Goal: Transaction & Acquisition: Book appointment/travel/reservation

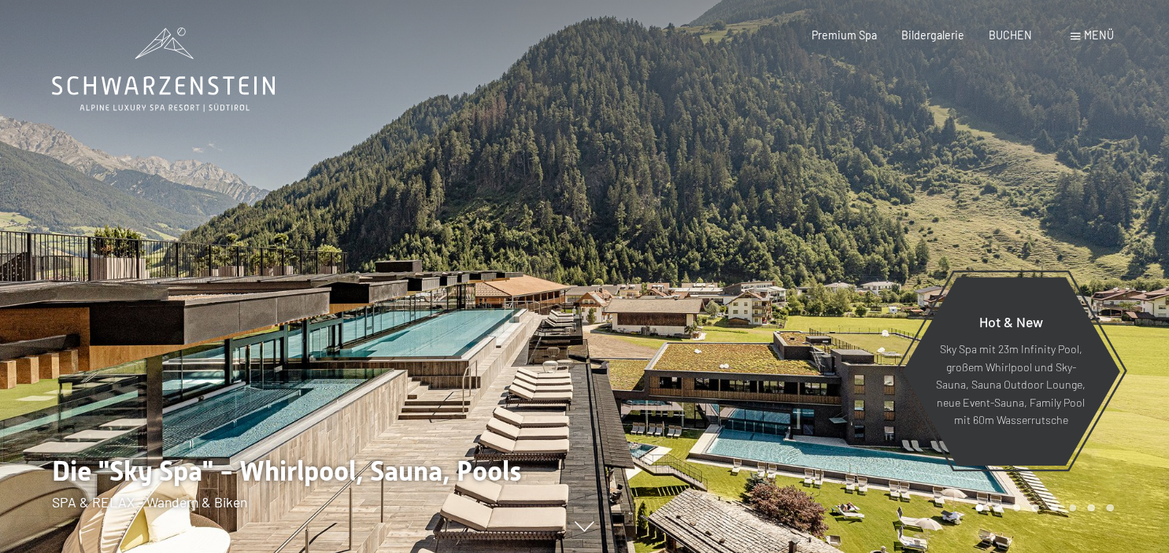
drag, startPoint x: 0, startPoint y: 0, endPoint x: 870, endPoint y: 131, distance: 879.5
click at [870, 131] on div at bounding box center [877, 276] width 585 height 553
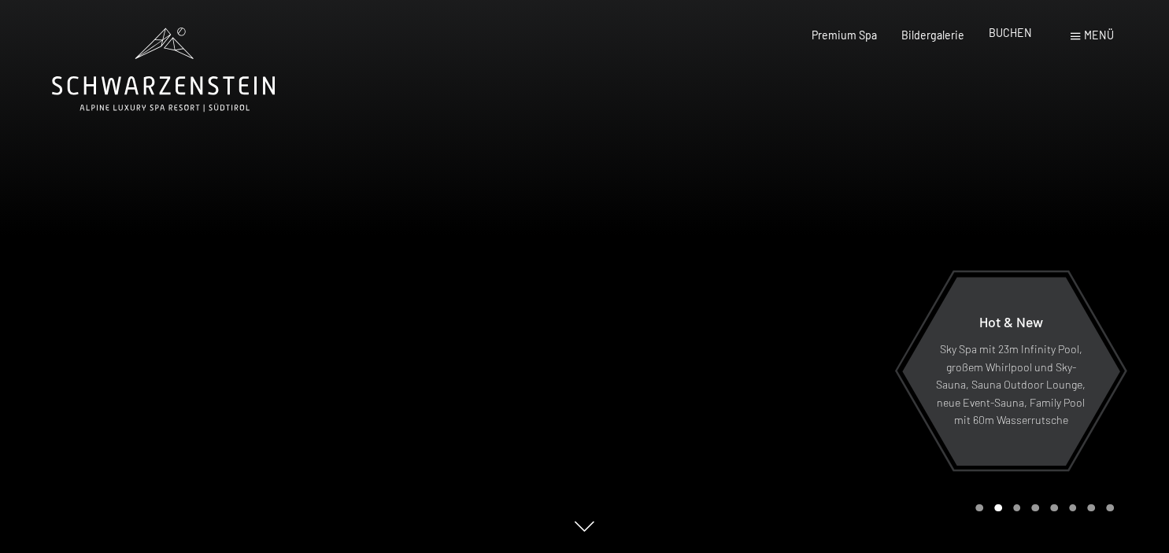
click at [1017, 39] on span "BUCHEN" at bounding box center [1010, 32] width 43 height 13
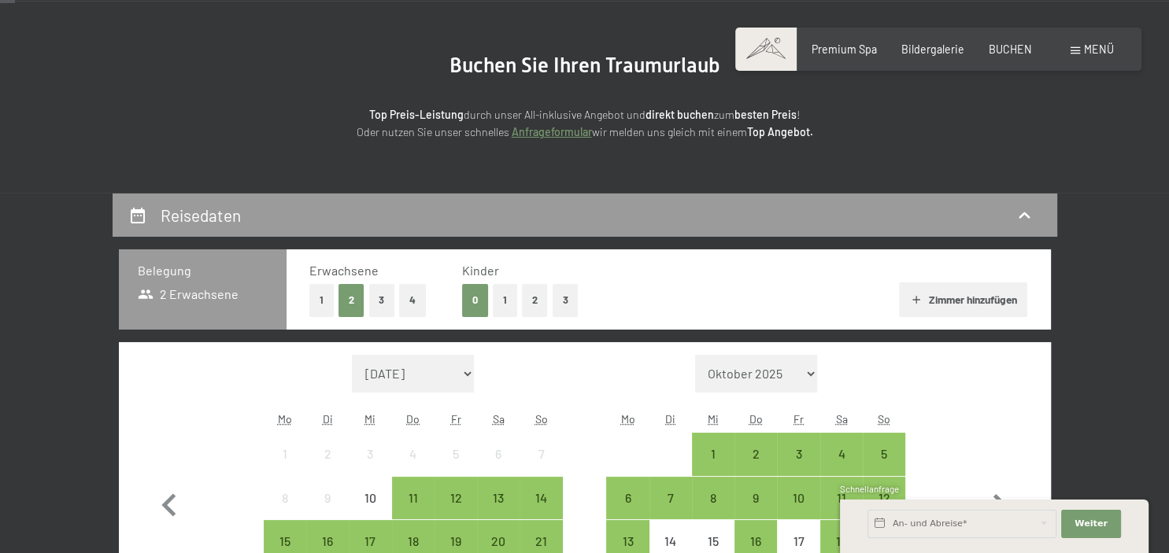
scroll to position [227, 0]
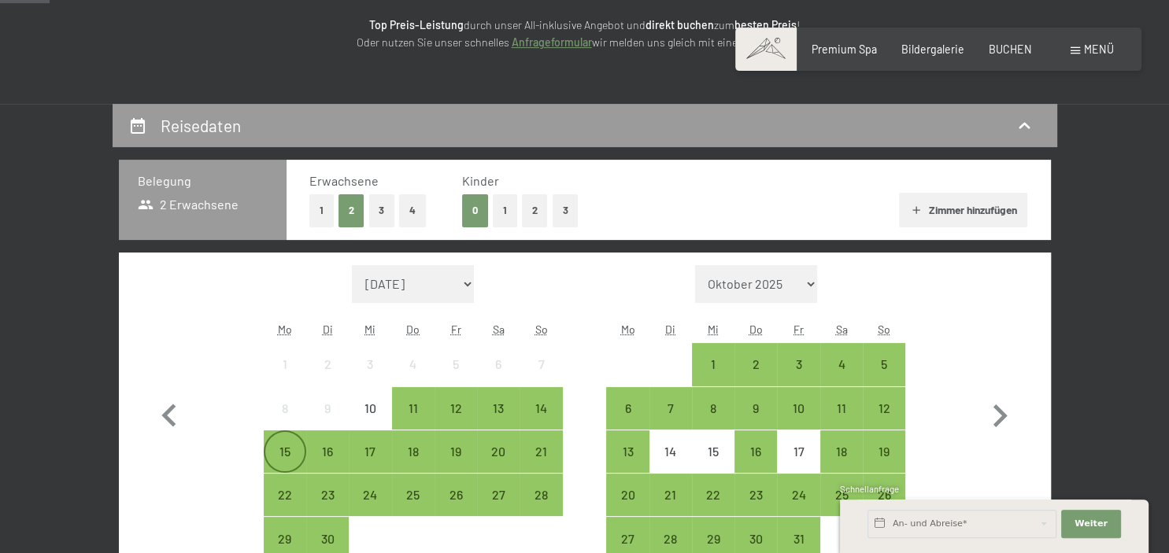
click at [280, 460] on div "15" at bounding box center [284, 464] width 39 height 39
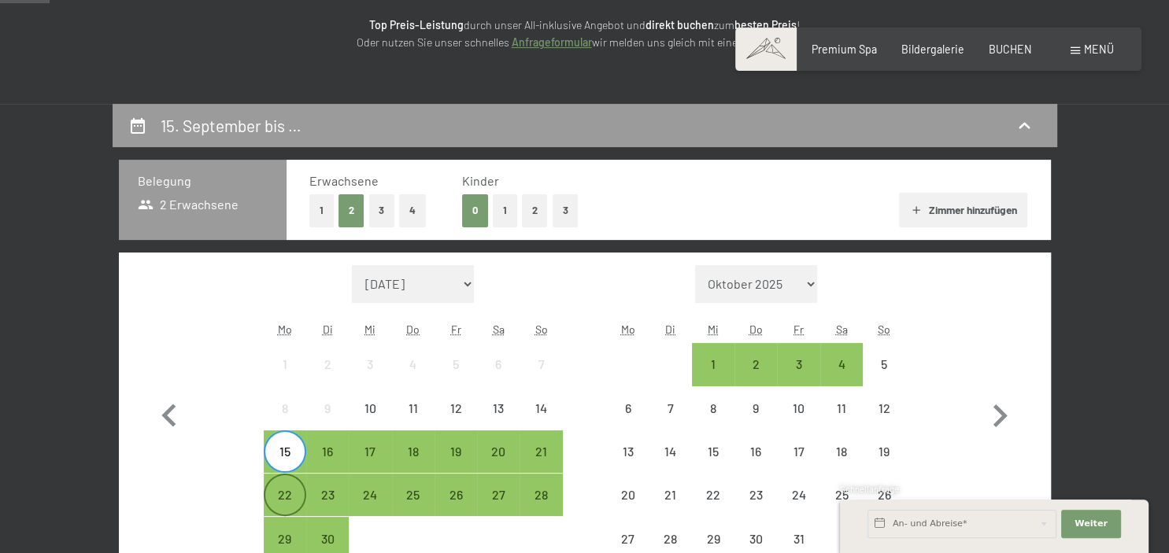
click at [290, 490] on div "22" at bounding box center [284, 508] width 39 height 39
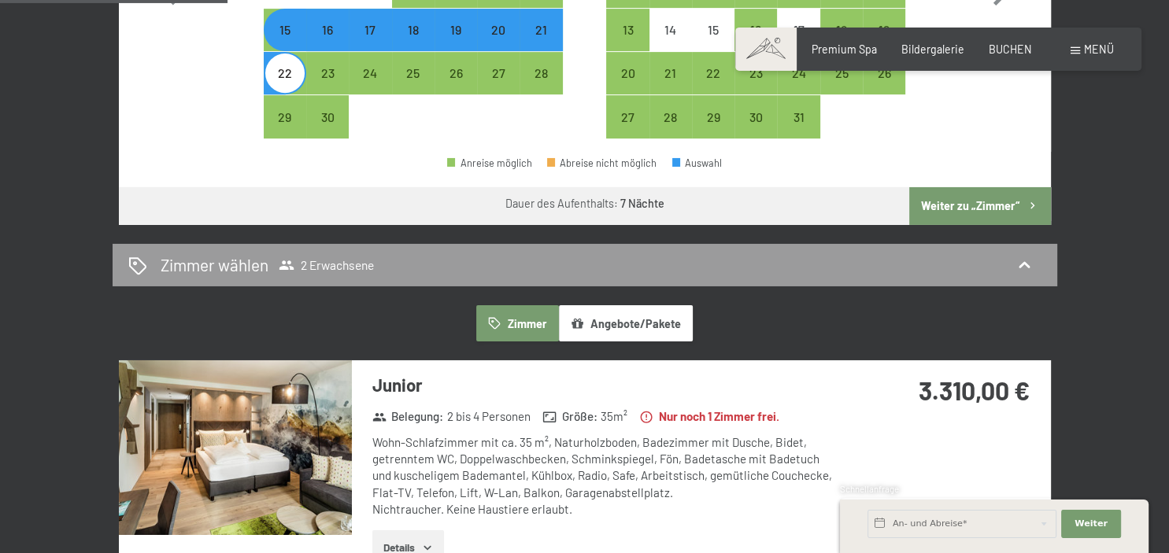
scroll to position [645, 0]
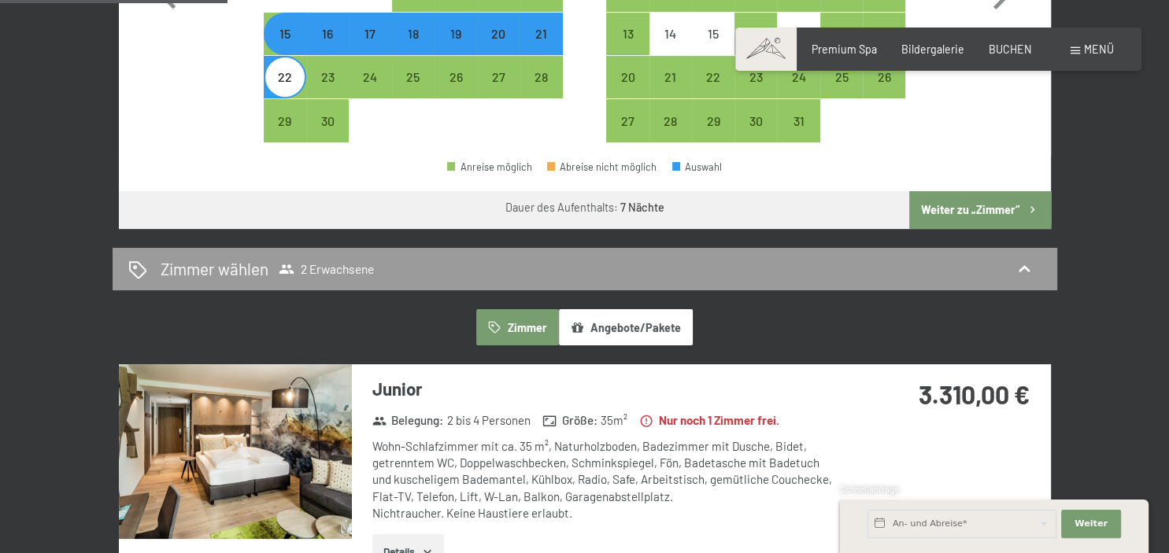
click at [975, 209] on button "Weiter zu „Zimmer“" at bounding box center [979, 210] width 141 height 38
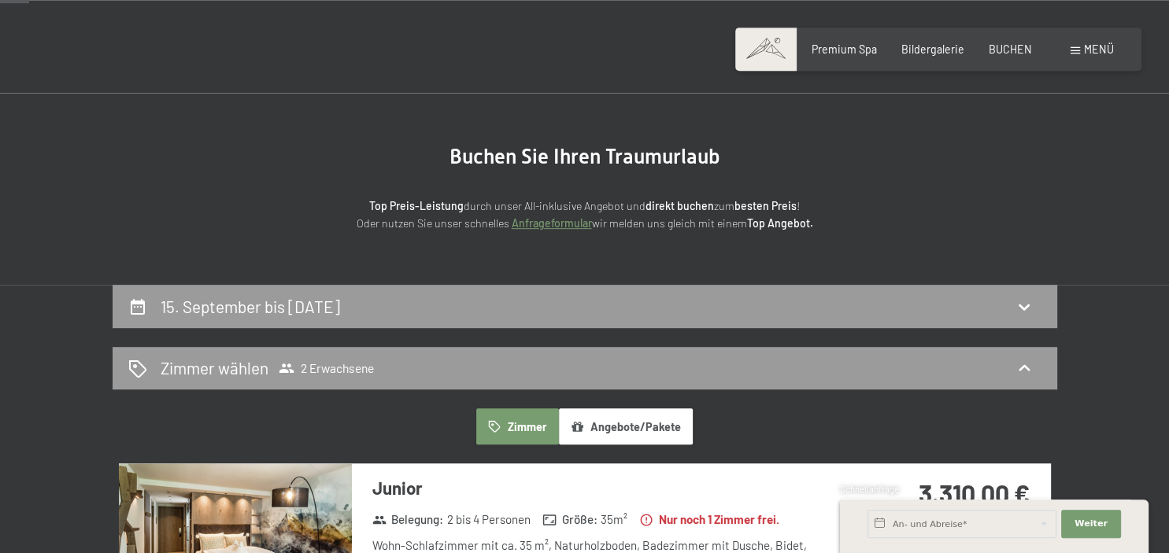
scroll to position [39, 0]
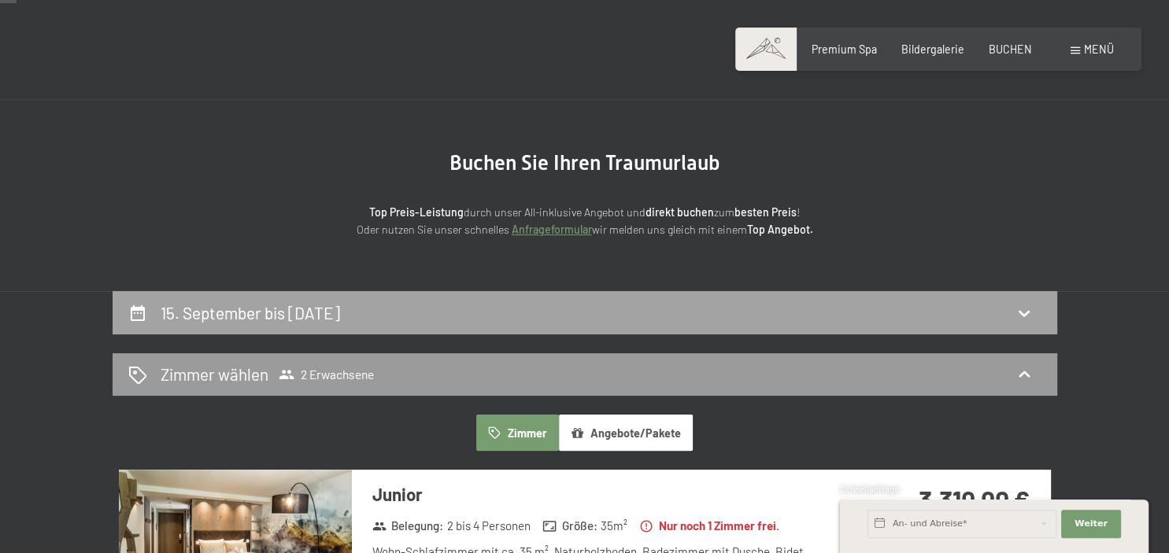
click at [699, 310] on div "15. September bis 22. September 2025" at bounding box center [584, 312] width 913 height 23
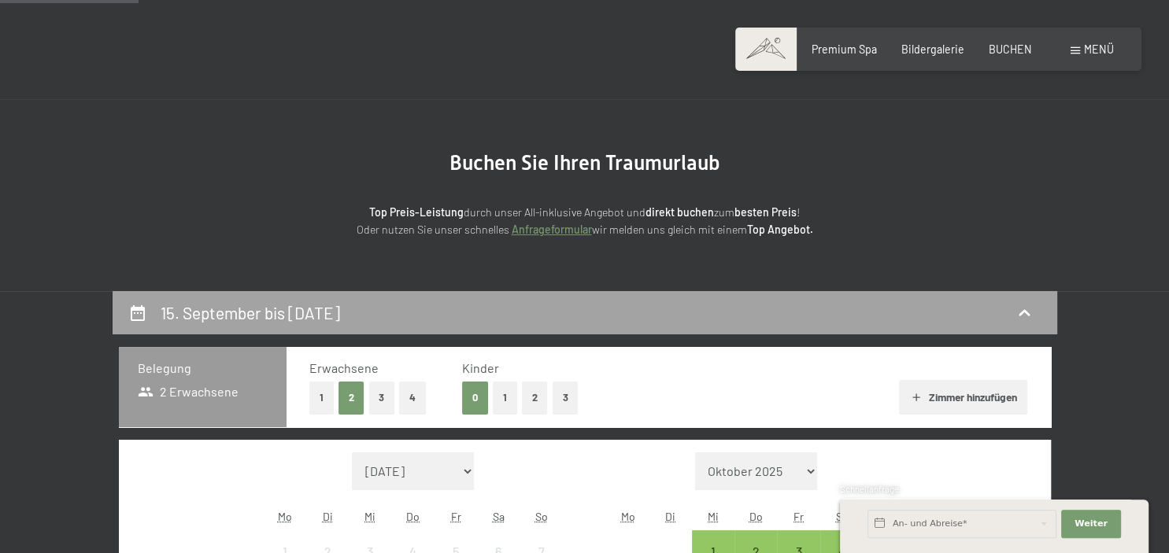
scroll to position [331, 0]
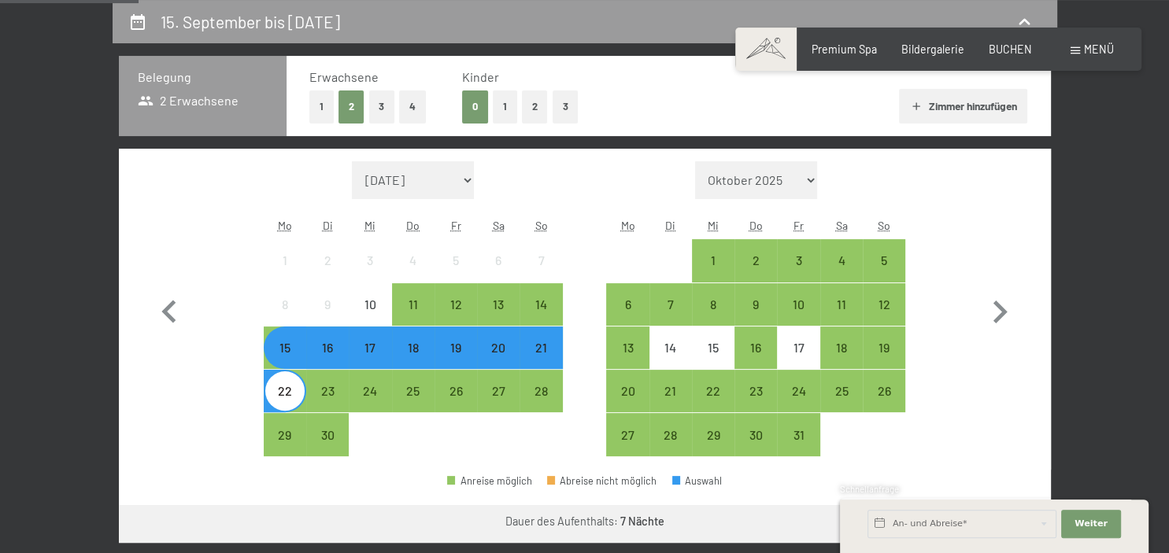
click at [291, 356] on div "15" at bounding box center [284, 361] width 39 height 39
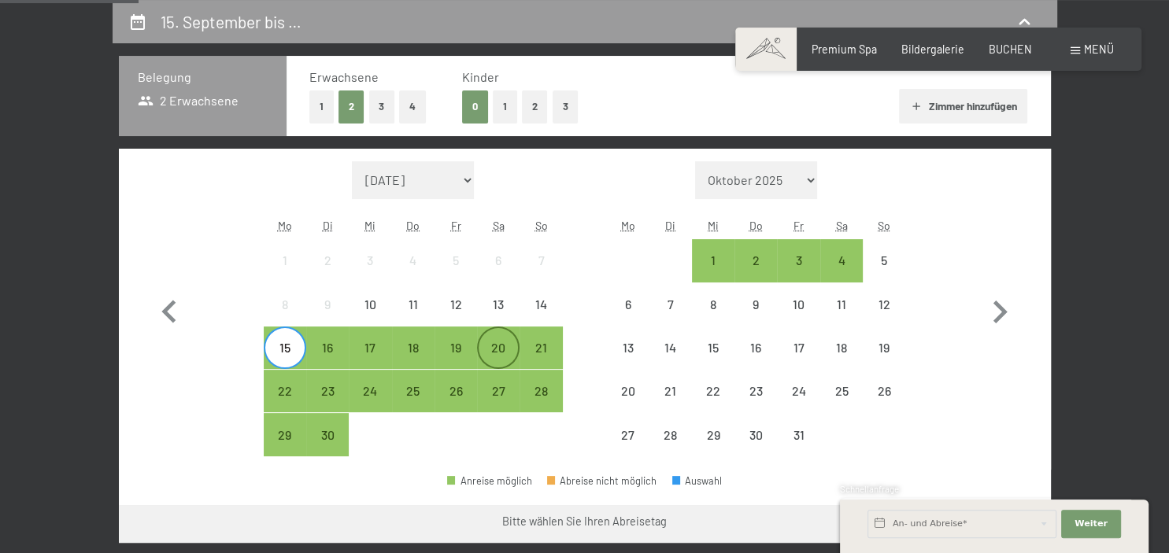
click at [494, 342] on div "20" at bounding box center [498, 361] width 39 height 39
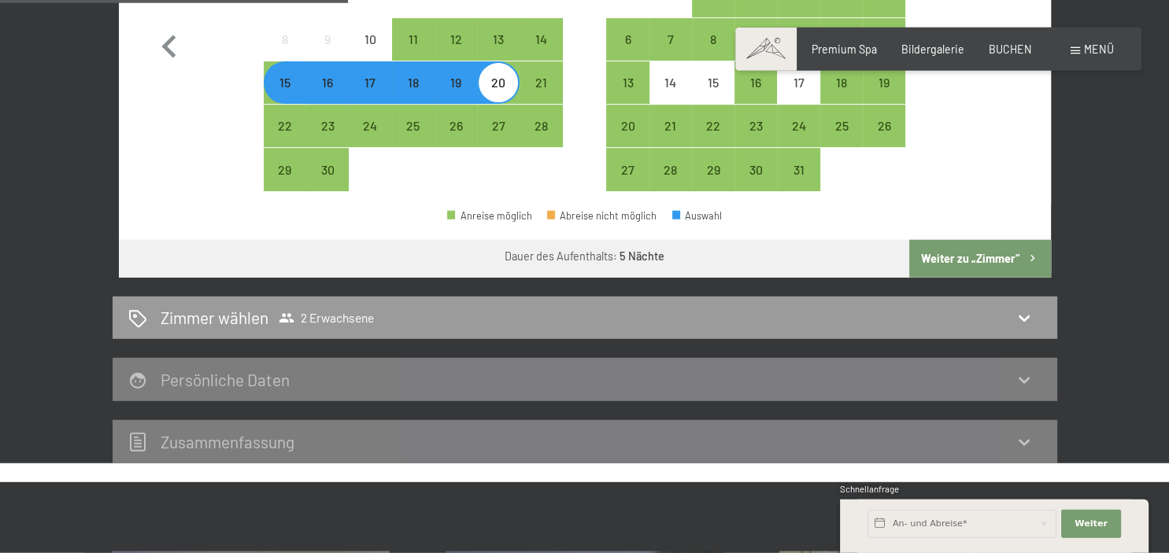
scroll to position [666, 0]
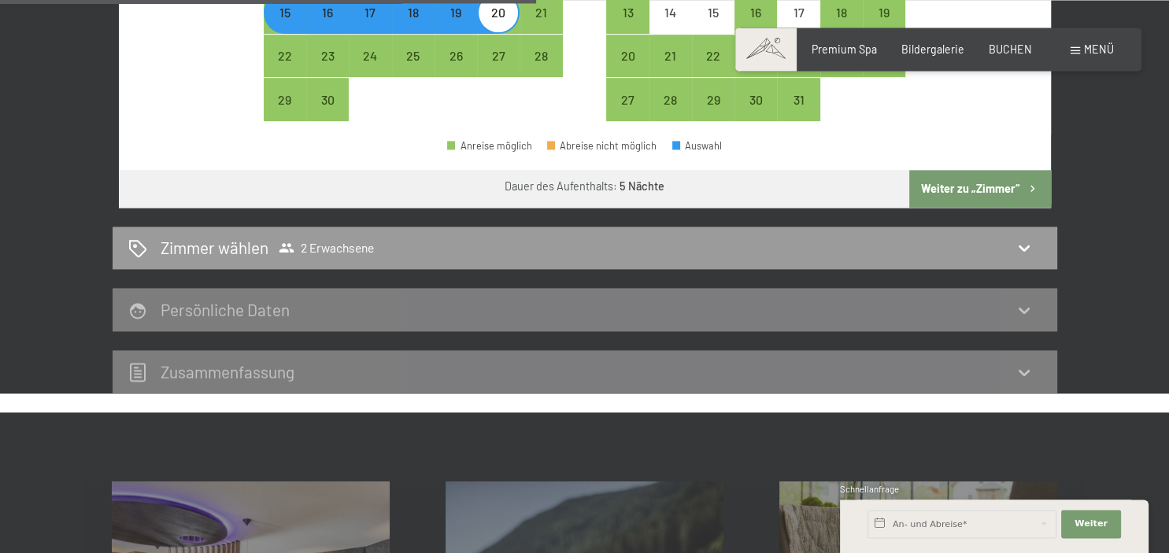
click at [979, 186] on button "Weiter zu „Zimmer“" at bounding box center [979, 189] width 141 height 38
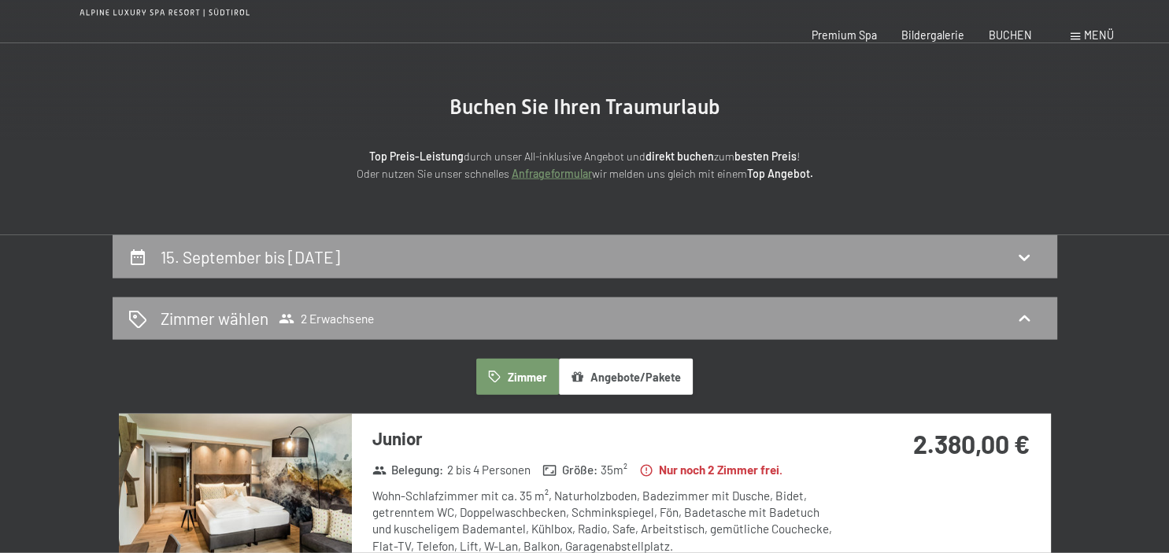
scroll to position [0, 0]
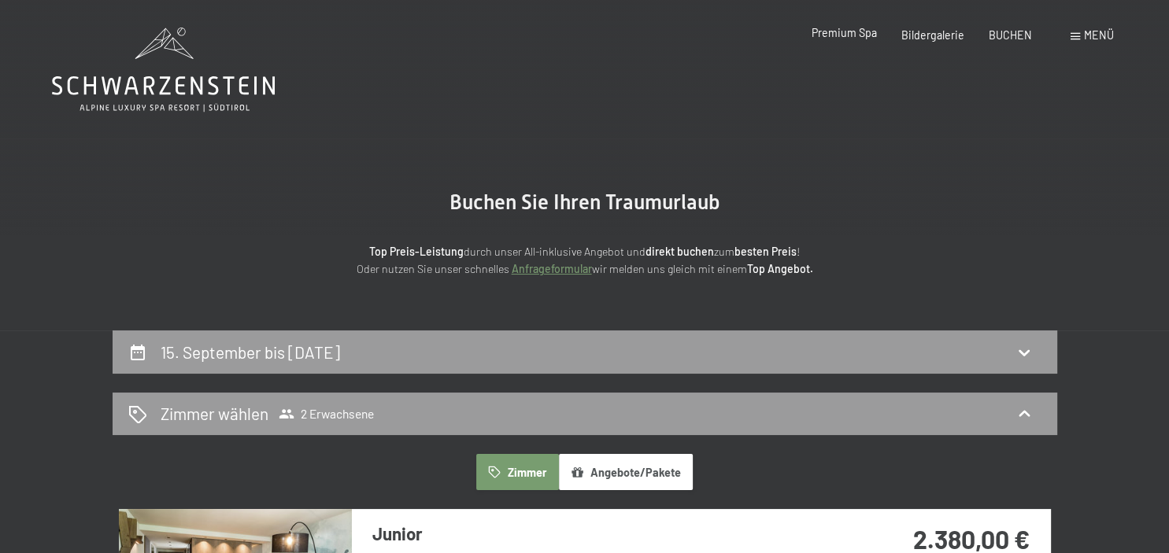
click at [867, 34] on span "Premium Spa" at bounding box center [843, 32] width 65 height 13
